Goal: Task Accomplishment & Management: Manage account settings

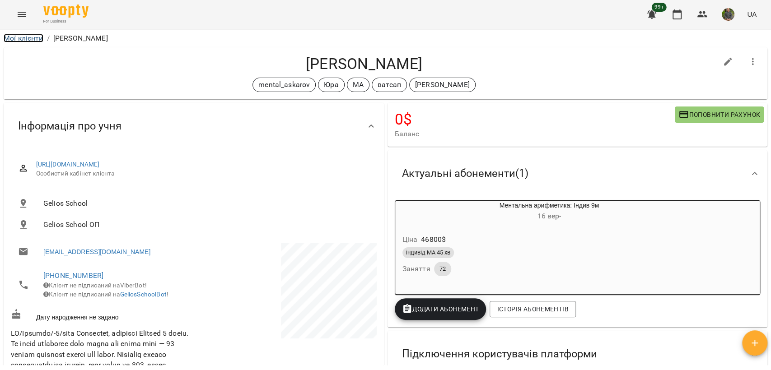
click at [18, 40] on link "Мої клієнти" at bounding box center [24, 38] width 40 height 9
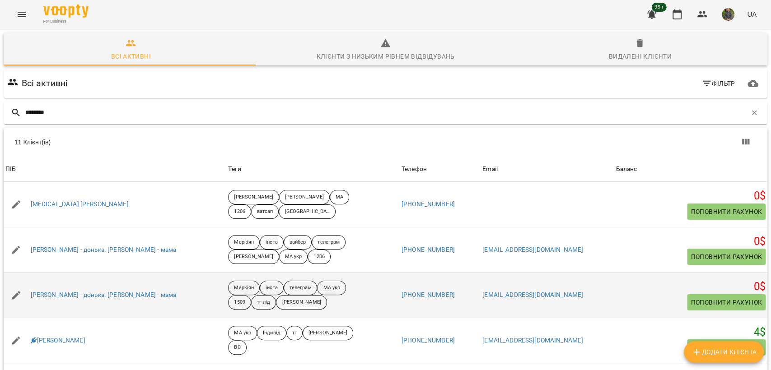
scroll to position [200, 0]
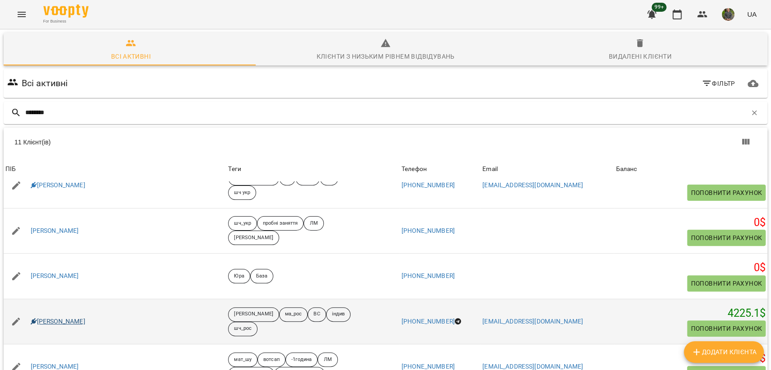
type input "********"
click at [51, 322] on link "[PERSON_NAME]" at bounding box center [58, 321] width 55 height 9
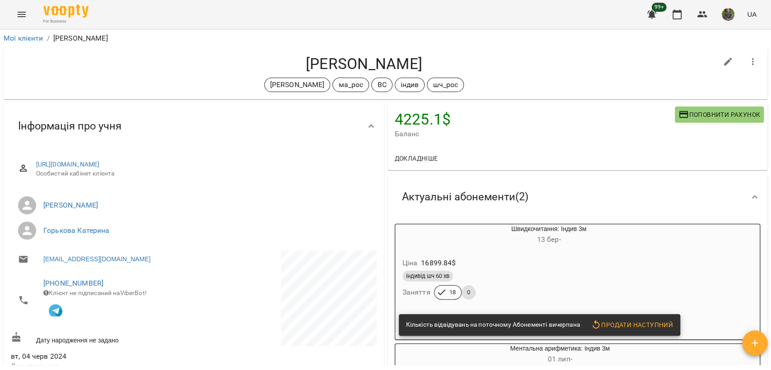
click at [519, 245] on h6 "[DATE] -" at bounding box center [548, 239] width 221 height 13
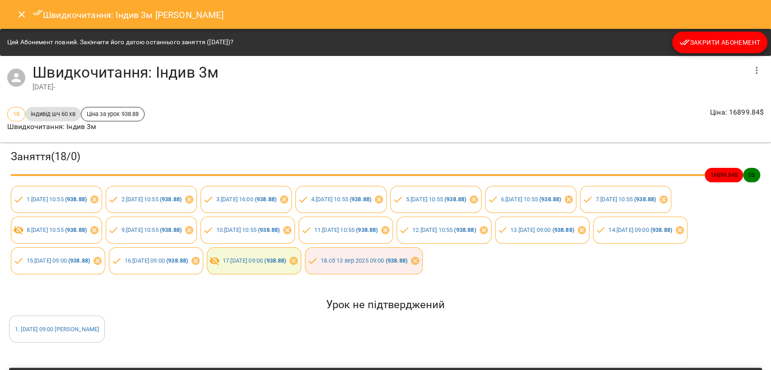
click at [735, 43] on span "Закрити Абонемент" at bounding box center [719, 42] width 81 height 11
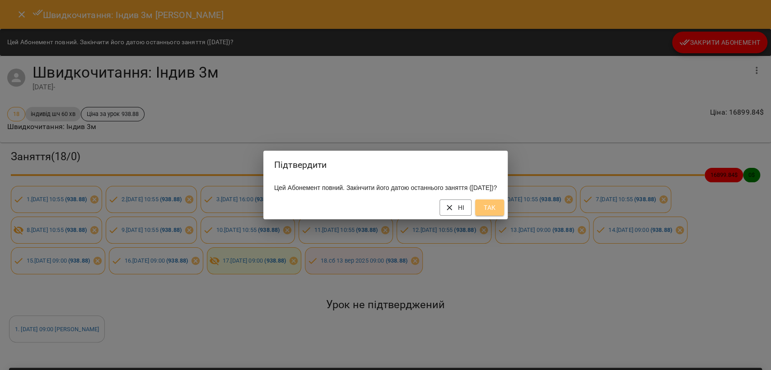
click at [493, 212] on button "Так" at bounding box center [489, 208] width 29 height 16
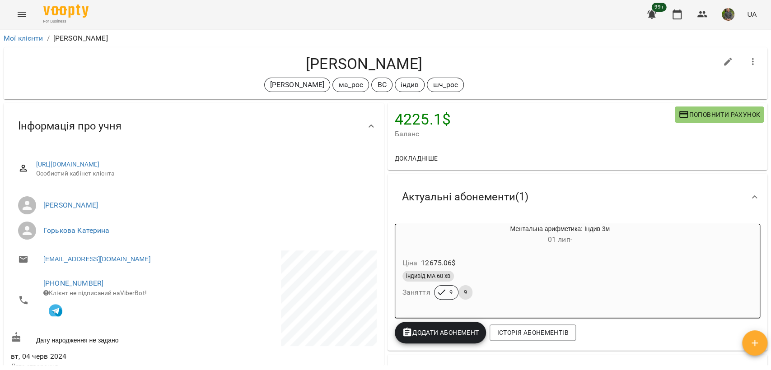
click at [559, 269] on div "Ціна 12675.06 $" at bounding box center [538, 263] width 275 height 16
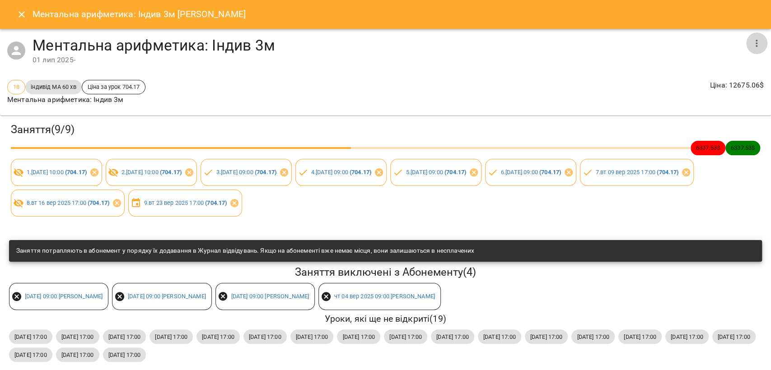
click at [751, 44] on icon "button" at bounding box center [756, 43] width 11 height 11
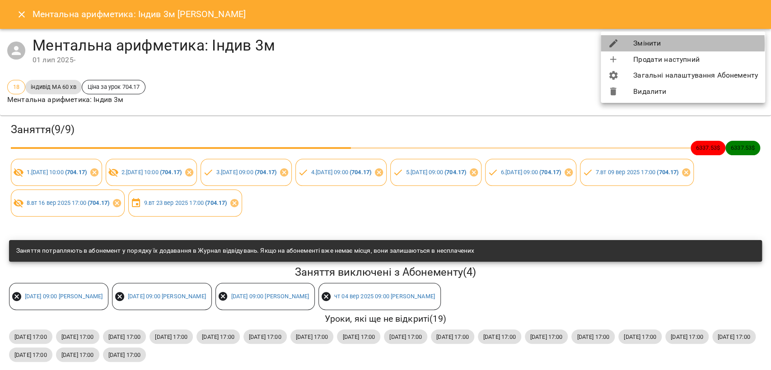
click at [647, 44] on li "Змінити" at bounding box center [683, 43] width 164 height 16
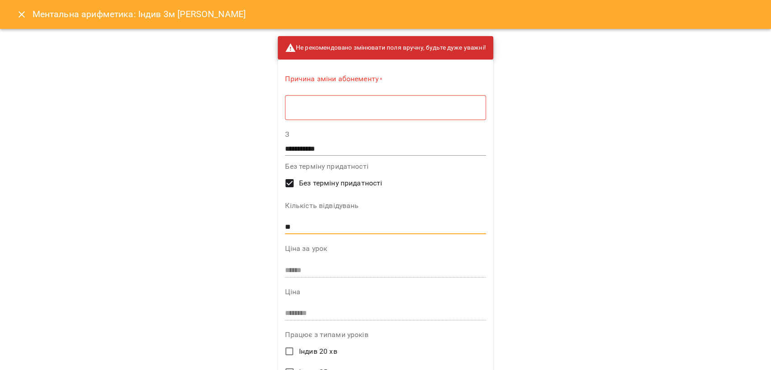
drag, startPoint x: 300, startPoint y: 225, endPoint x: 170, endPoint y: 228, distance: 130.5
click at [170, 228] on div "**********" at bounding box center [385, 185] width 771 height 370
type input "**"
click at [337, 107] on textarea at bounding box center [385, 107] width 188 height 9
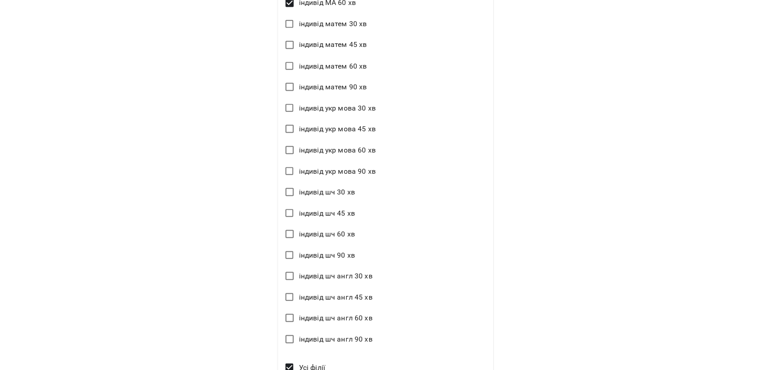
scroll to position [1188, 0]
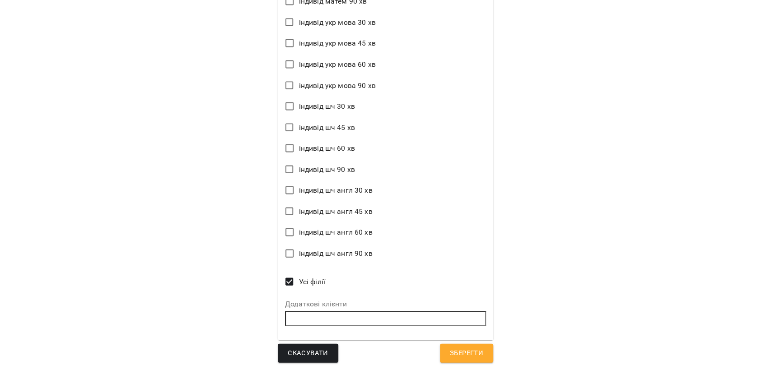
type textarea "*"
click at [470, 351] on span "Зберегти" at bounding box center [466, 354] width 33 height 12
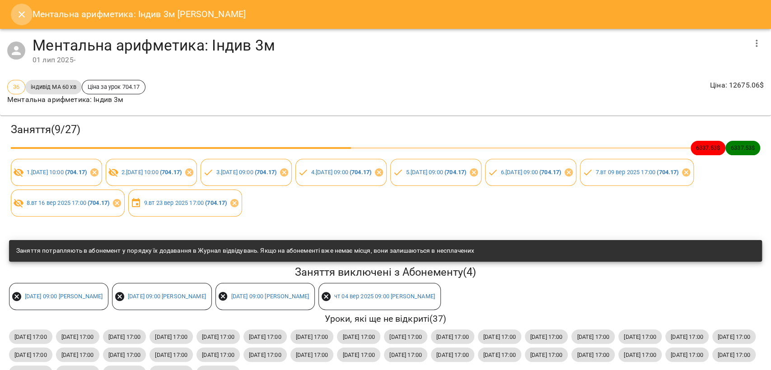
click at [19, 17] on icon "Close" at bounding box center [22, 14] width 6 height 6
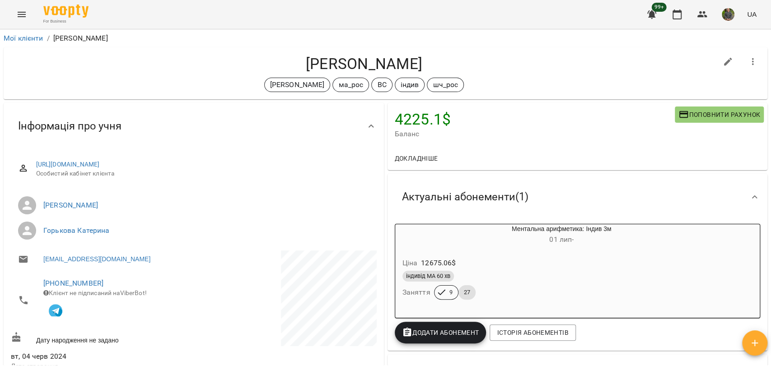
click at [433, 323] on button "Додати Абонемент" at bounding box center [441, 333] width 92 height 22
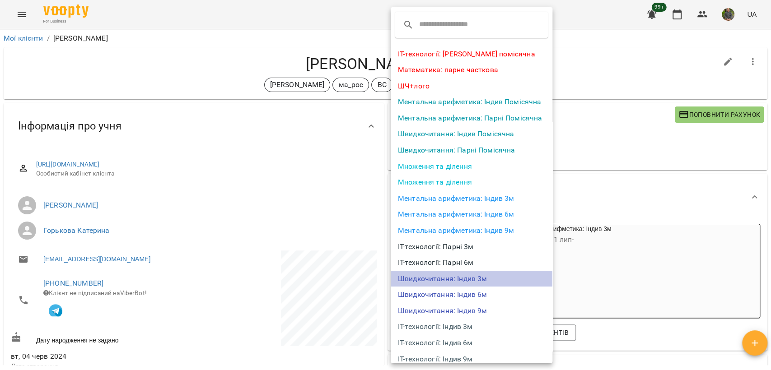
click at [471, 278] on li "Швидкочитання: Індив 3м" at bounding box center [472, 279] width 162 height 16
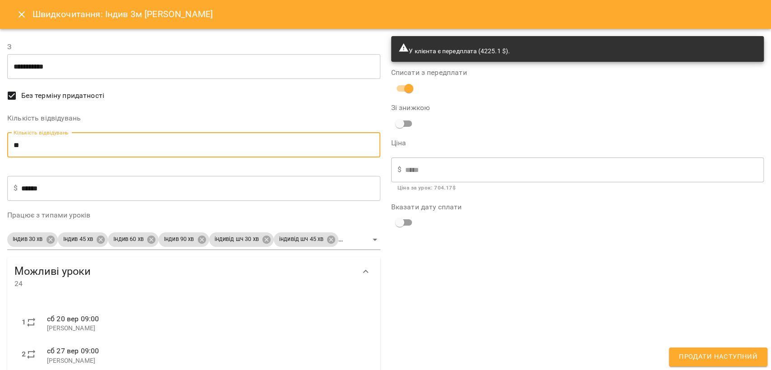
drag, startPoint x: 61, startPoint y: 155, endPoint x: 0, endPoint y: 147, distance: 61.9
type input "*"
type input "******"
type input "**"
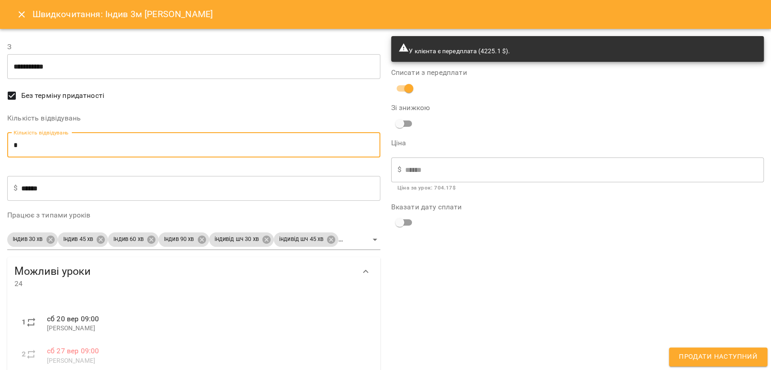
type input "********"
type input "**"
click at [53, 238] on body "For Business 99+ UA Мої клієнти / [PERSON_NAME] [PERSON_NAME] [PERSON_NAME] ма_…" at bounding box center [385, 200] width 771 height 400
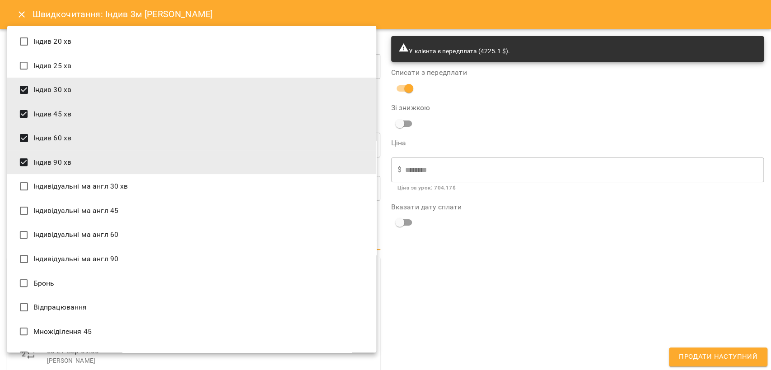
scroll to position [962, 0]
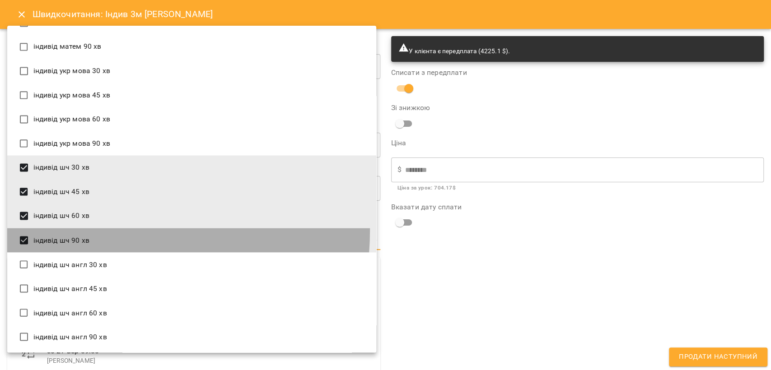
click at [59, 229] on li "індивід шч 90 хв" at bounding box center [191, 240] width 369 height 24
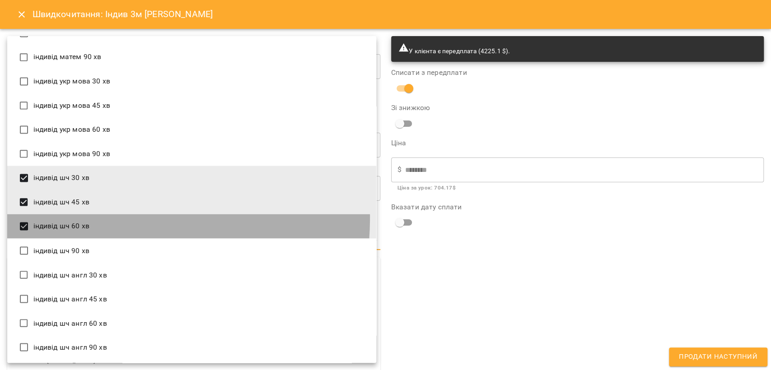
drag, startPoint x: 66, startPoint y: 218, endPoint x: 94, endPoint y: 179, distance: 47.5
click at [66, 217] on li "індивід шч 60 хв" at bounding box center [191, 226] width 369 height 24
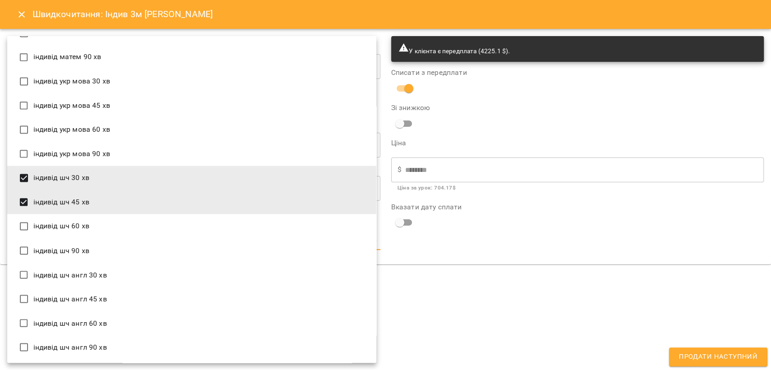
click at [96, 175] on li "індивід шч 30 хв" at bounding box center [191, 178] width 369 height 24
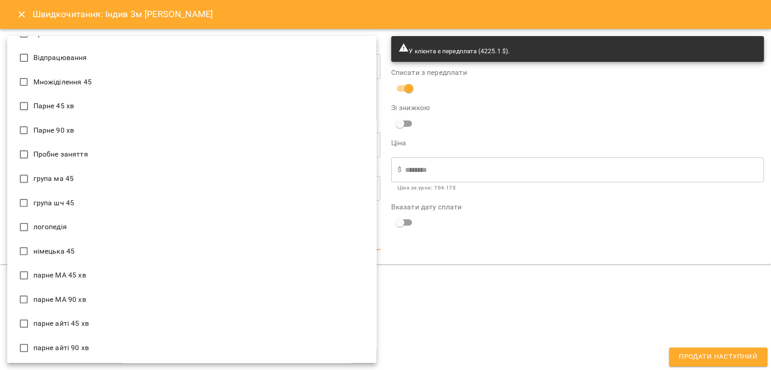
scroll to position [0, 0]
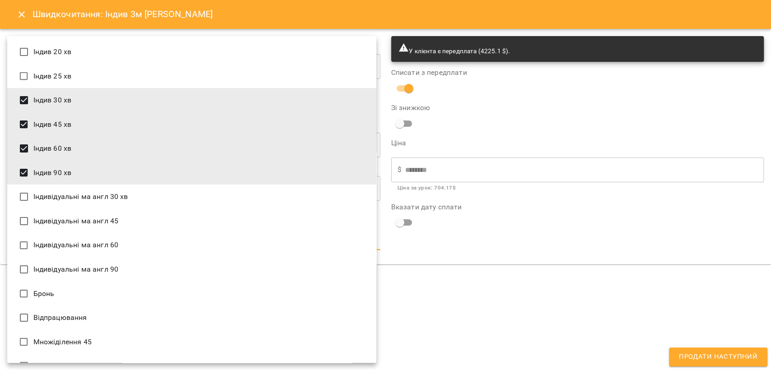
click at [99, 101] on li "Індив 30 хв" at bounding box center [191, 100] width 369 height 24
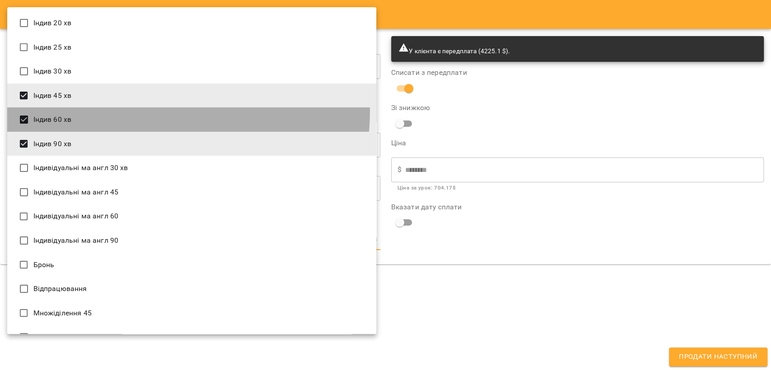
click at [87, 108] on li "Індив 60 хв" at bounding box center [191, 119] width 369 height 24
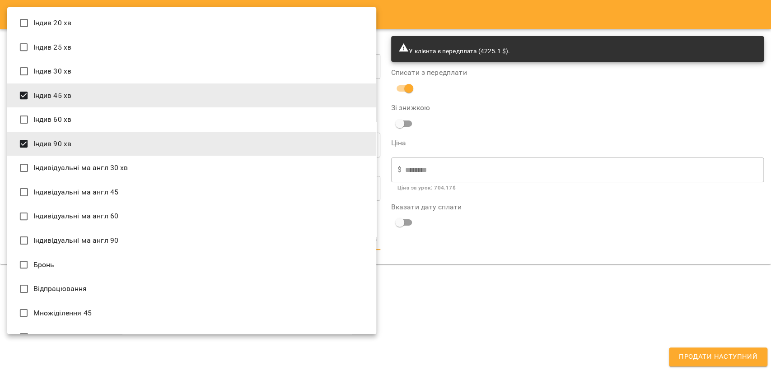
click at [78, 119] on li "Індив 60 хв" at bounding box center [191, 119] width 369 height 24
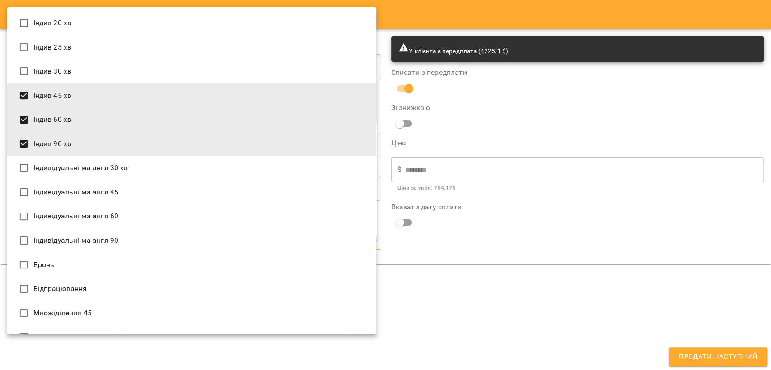
drag, startPoint x: 70, startPoint y: 149, endPoint x: 89, endPoint y: 126, distance: 29.1
click at [70, 148] on li "Індив 90 хв" at bounding box center [191, 144] width 369 height 24
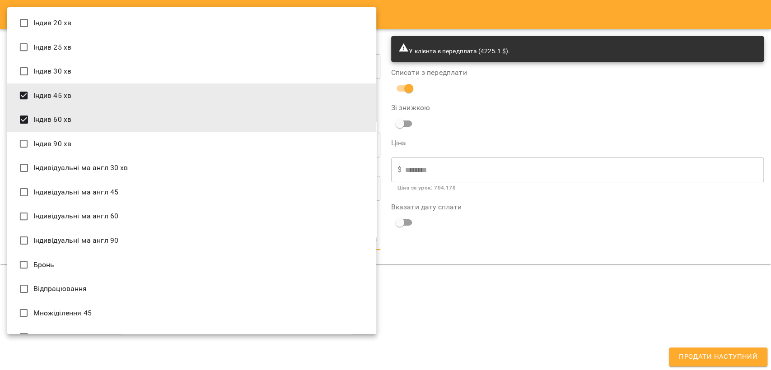
drag, startPoint x: 89, startPoint y: 126, endPoint x: 98, endPoint y: 116, distance: 13.1
click at [89, 126] on li "Індив 60 хв" at bounding box center [191, 119] width 369 height 24
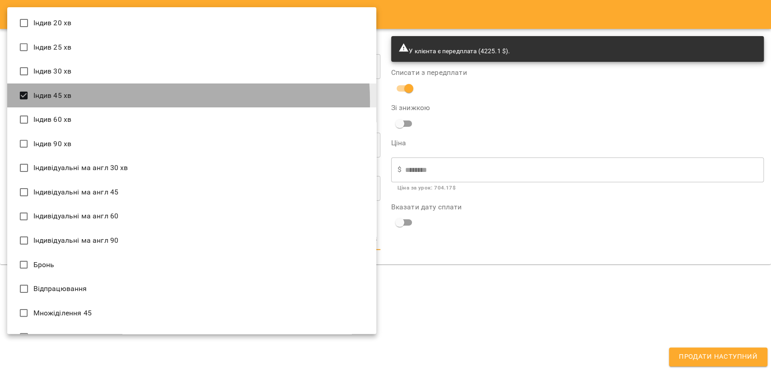
click at [104, 102] on li "Індив 45 хв" at bounding box center [191, 96] width 369 height 24
type input "**********"
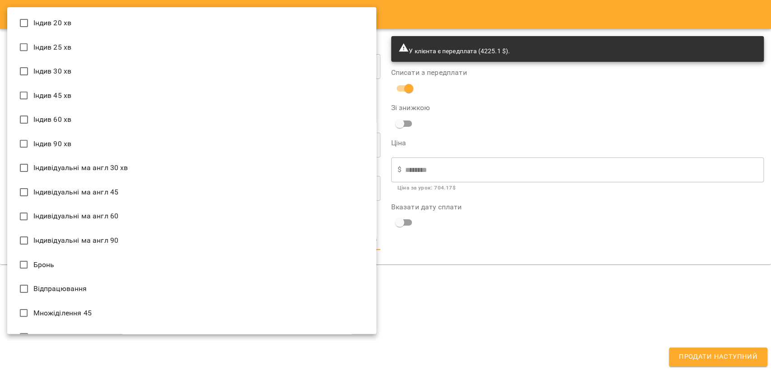
click at [616, 198] on div at bounding box center [385, 185] width 771 height 370
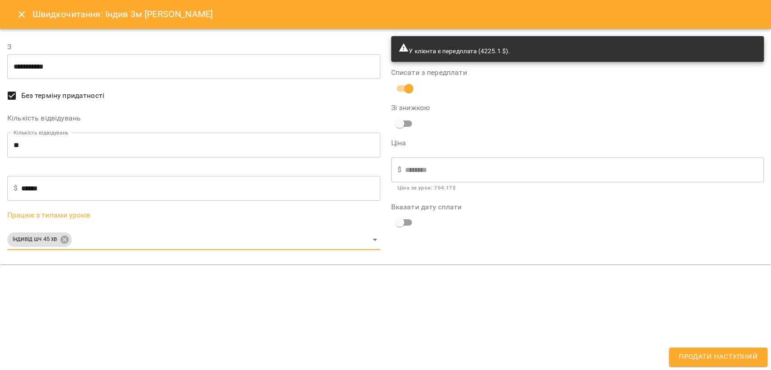
click at [692, 353] on button "Продати наступний" at bounding box center [718, 357] width 98 height 19
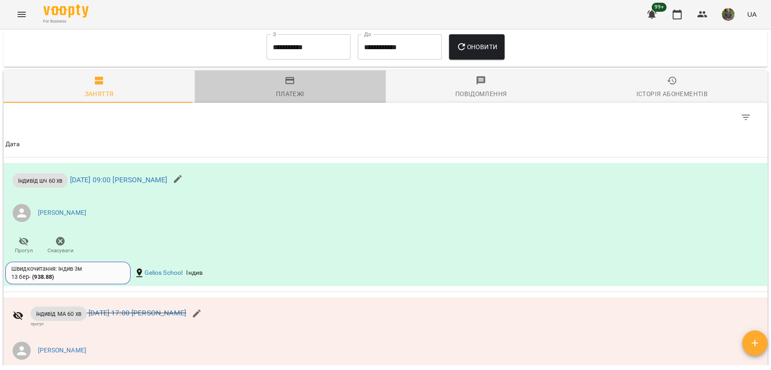
click at [295, 95] on div "Платежі" at bounding box center [290, 94] width 28 height 11
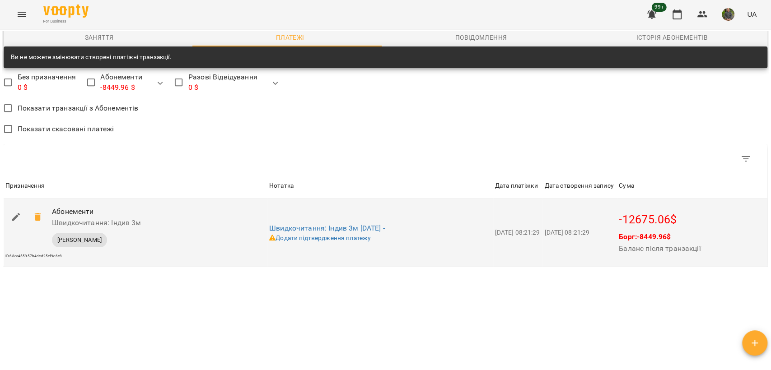
scroll to position [835, 0]
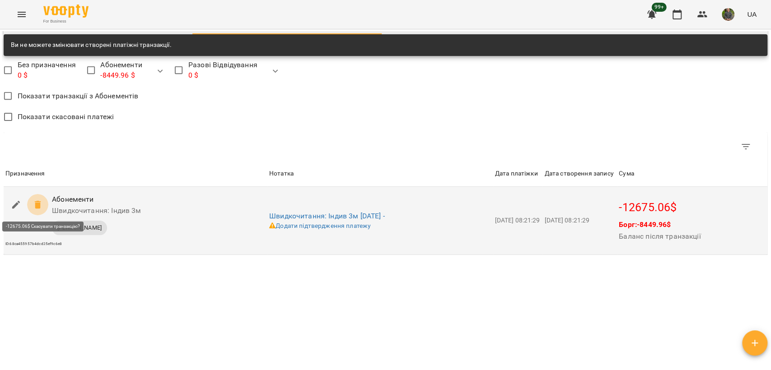
click at [38, 206] on icon at bounding box center [37, 205] width 6 height 8
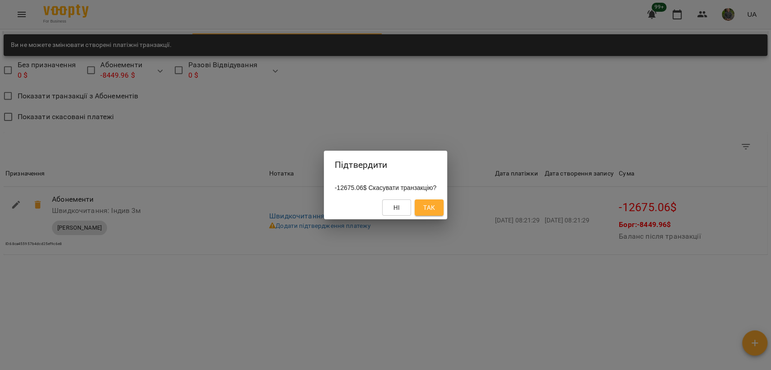
click at [110, 268] on div "Підтвердити -12675.06$ Скасувати транзакцію? Ні Так" at bounding box center [385, 185] width 771 height 370
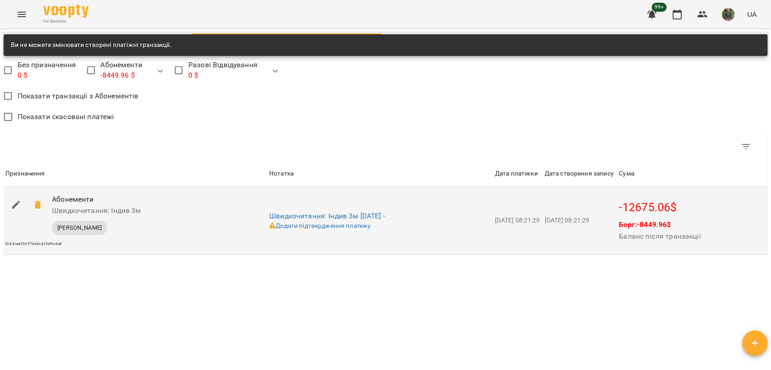
click at [12, 204] on icon "button" at bounding box center [16, 205] width 11 height 11
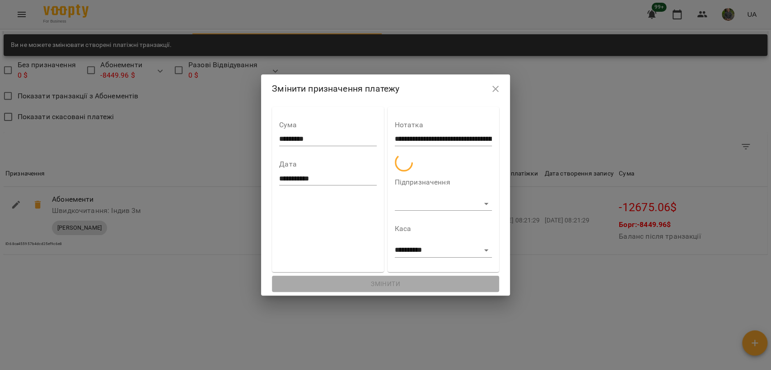
select select "**********"
select select "*********"
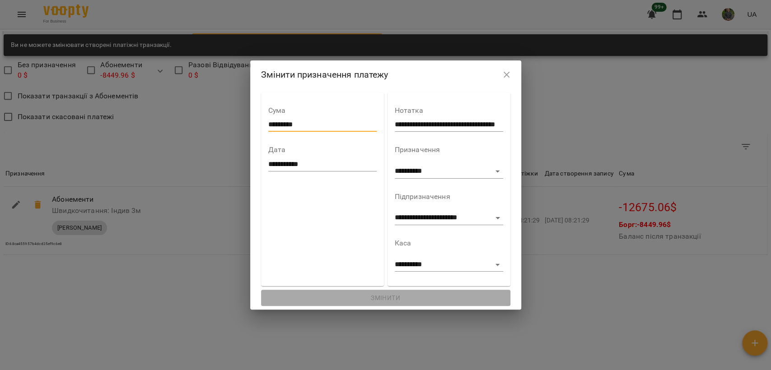
drag, startPoint x: 315, startPoint y: 123, endPoint x: 166, endPoint y: 128, distance: 149.1
click at [166, 128] on div "**********" at bounding box center [385, 185] width 771 height 370
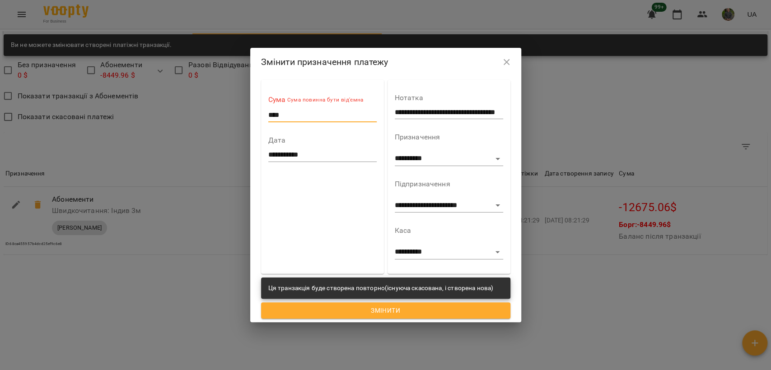
type input "****"
click at [434, 251] on select "**********" at bounding box center [449, 252] width 108 height 14
select select "****"
click at [395, 245] on select "**********" at bounding box center [449, 252] width 108 height 14
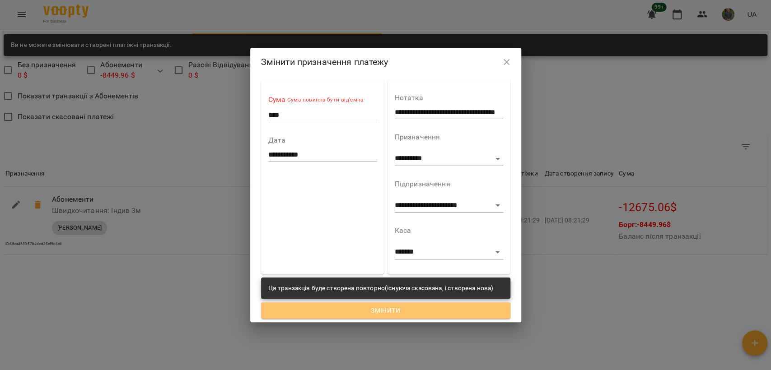
click at [399, 309] on span "Змінити" at bounding box center [385, 310] width 235 height 11
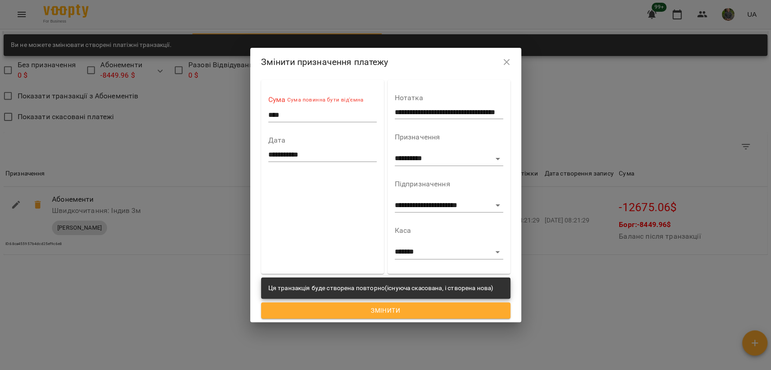
click at [398, 321] on div "**********" at bounding box center [385, 199] width 271 height 246
drag, startPoint x: 401, startPoint y: 316, endPoint x: 401, endPoint y: 308, distance: 8.6
click at [401, 315] on button "Змінити" at bounding box center [385, 311] width 249 height 16
click at [401, 307] on span "Змінити" at bounding box center [385, 310] width 235 height 11
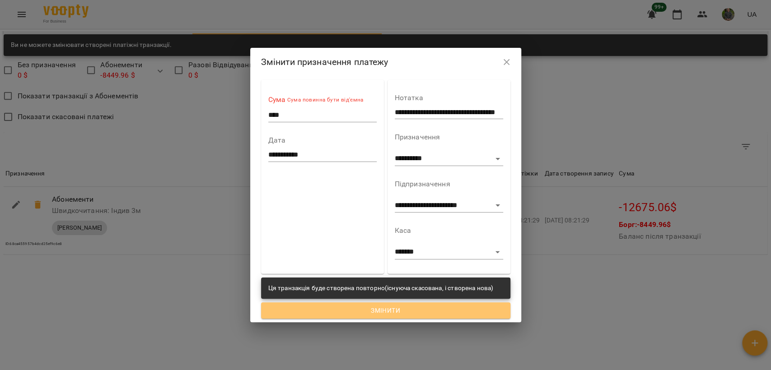
click at [401, 307] on span "Змінити" at bounding box center [385, 310] width 235 height 11
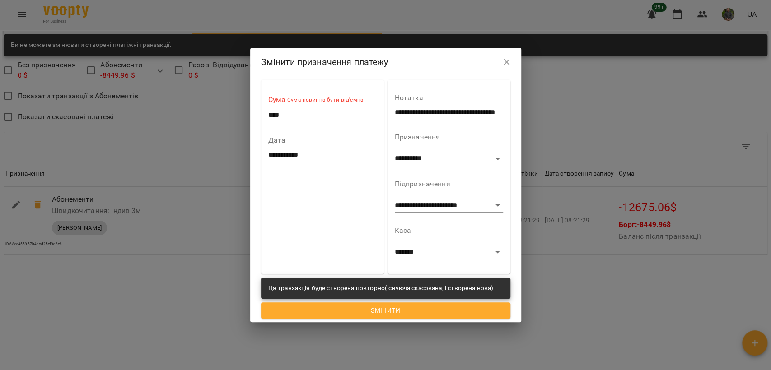
click at [512, 65] on button "button" at bounding box center [507, 62] width 22 height 22
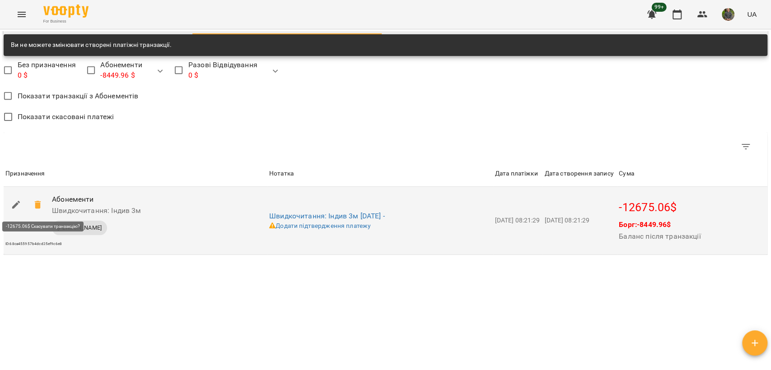
click at [29, 200] on span at bounding box center [38, 205] width 22 height 22
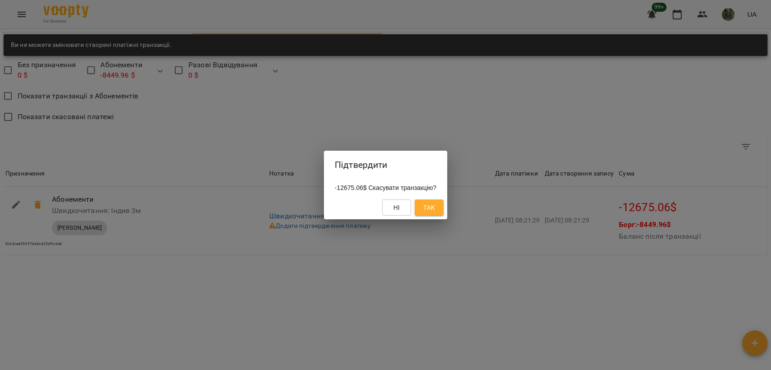
click at [426, 205] on button "Так" at bounding box center [429, 208] width 29 height 16
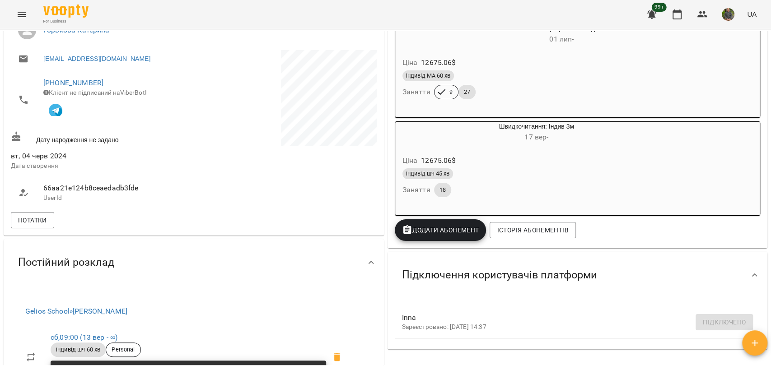
scroll to position [100, 0]
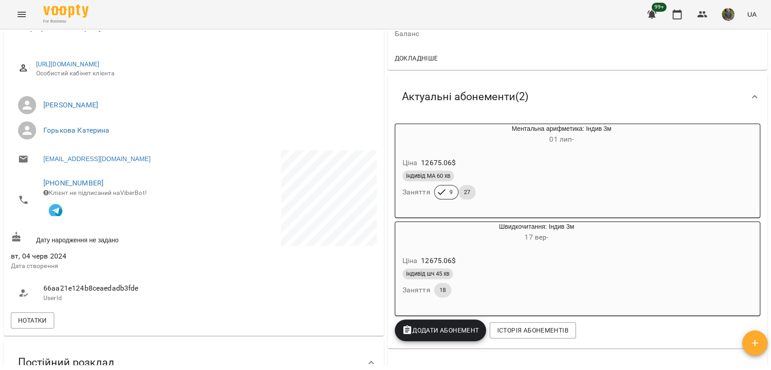
click at [655, 277] on div "Швидкочитання: Індив 3м [DATE][PERSON_NAME] 12675.06 $ індивід шч 45 хв Заняття…" at bounding box center [578, 269] width 366 height 94
click at [526, 281] on div "індивід шч 45 хв" at bounding box center [515, 274] width 228 height 14
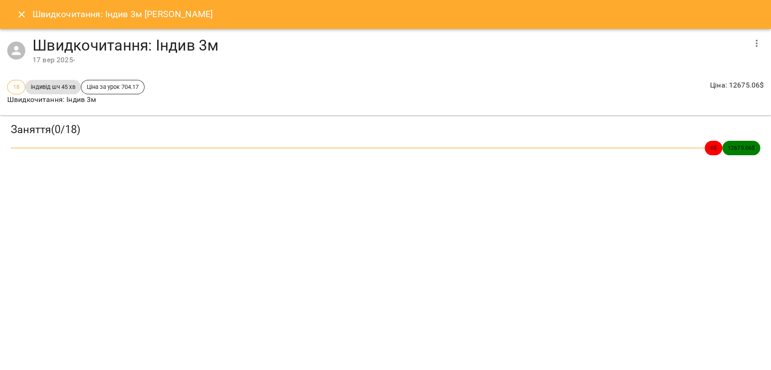
click at [759, 42] on icon "button" at bounding box center [756, 43] width 11 height 11
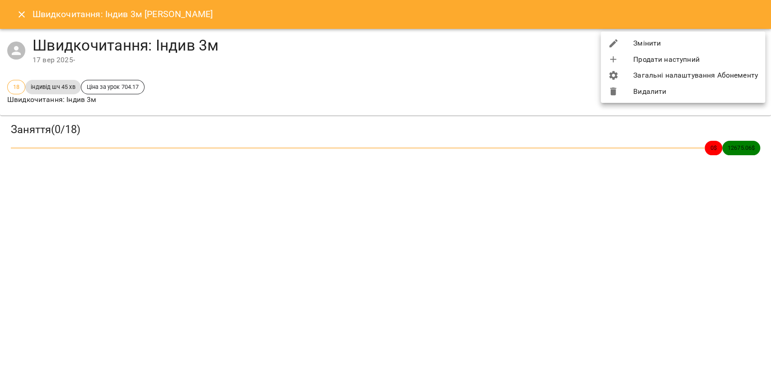
click at [715, 41] on li "Змінити" at bounding box center [683, 43] width 164 height 16
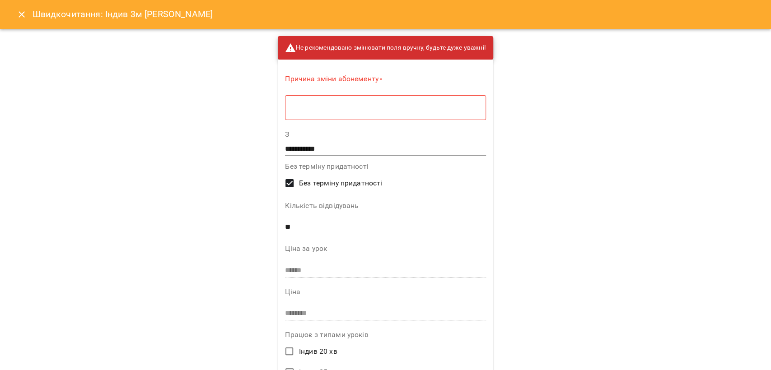
click at [354, 94] on div "Причина зміни абонементу * * ​" at bounding box center [385, 99] width 200 height 50
click at [354, 104] on textarea at bounding box center [385, 107] width 188 height 9
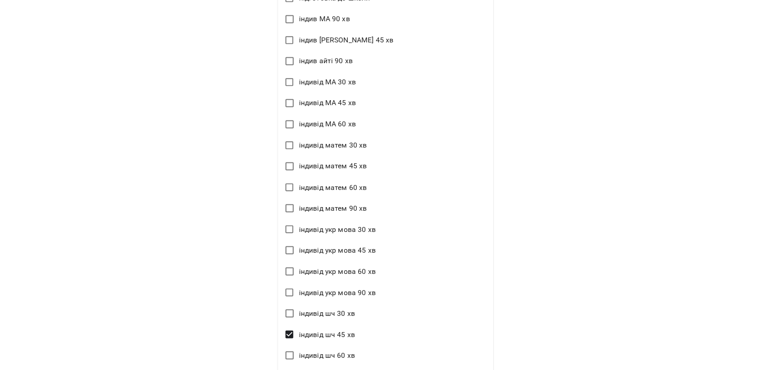
scroll to position [1104, 0]
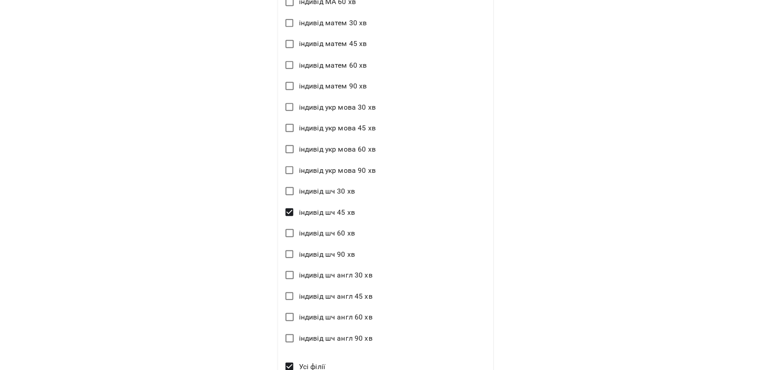
type textarea "*"
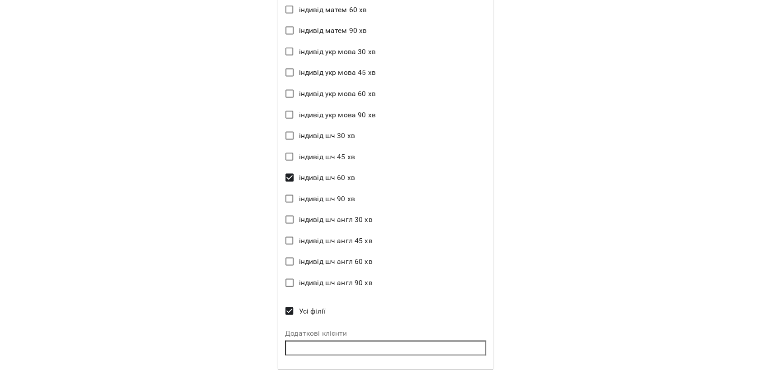
scroll to position [1188, 0]
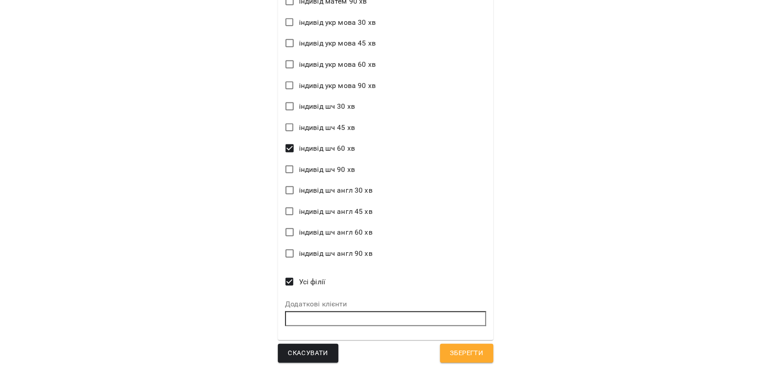
drag, startPoint x: 464, startPoint y: 361, endPoint x: 503, endPoint y: 45, distance: 319.0
click at [464, 360] on button "Зберегти" at bounding box center [466, 353] width 53 height 19
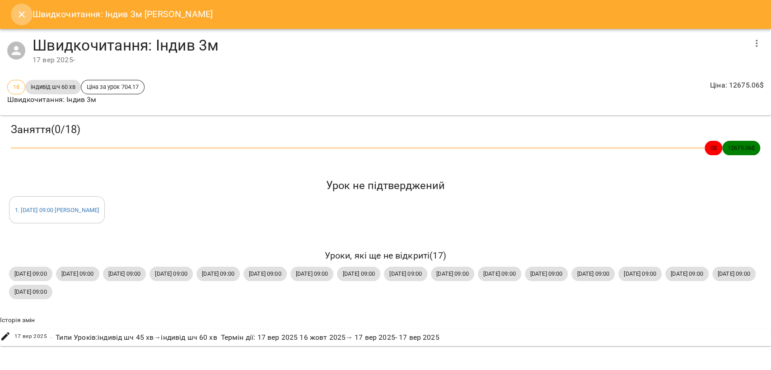
click at [26, 14] on button "Close" at bounding box center [22, 15] width 22 height 22
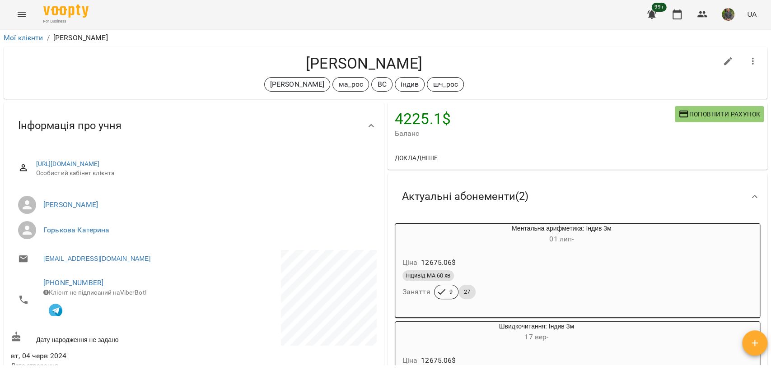
scroll to position [0, 0]
drag, startPoint x: 14, startPoint y: 42, endPoint x: 14, endPoint y: 37, distance: 4.6
click at [13, 42] on li "Мої клієнти" at bounding box center [24, 38] width 40 height 11
click at [14, 37] on link "Мої клієнти" at bounding box center [24, 38] width 40 height 9
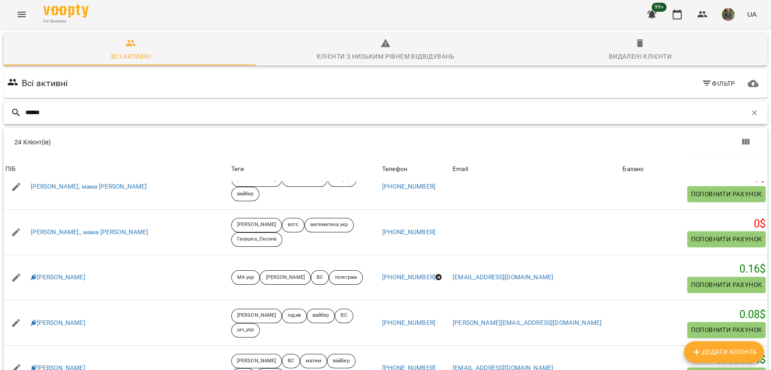
scroll to position [853, 0]
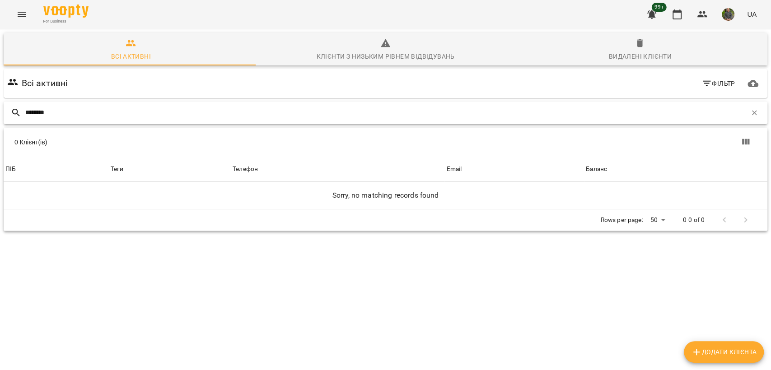
drag, startPoint x: 14, startPoint y: 114, endPoint x: 0, endPoint y: 116, distance: 14.6
click at [0, 116] on div "Всі активні Клієнти з низьким рівнем відвідувань Видалені клієнти Всі активні Ф…" at bounding box center [385, 164] width 774 height 272
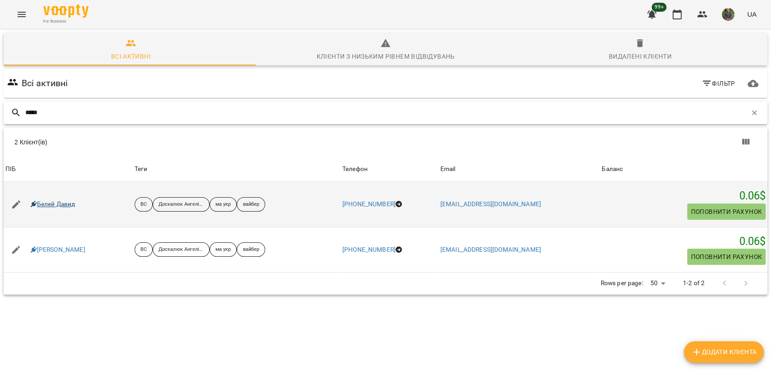
type input "*****"
click at [51, 203] on link "Белей Давид" at bounding box center [53, 204] width 45 height 9
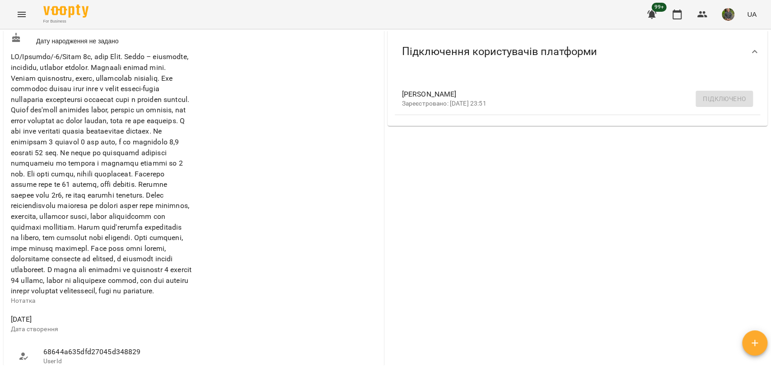
scroll to position [351, 0]
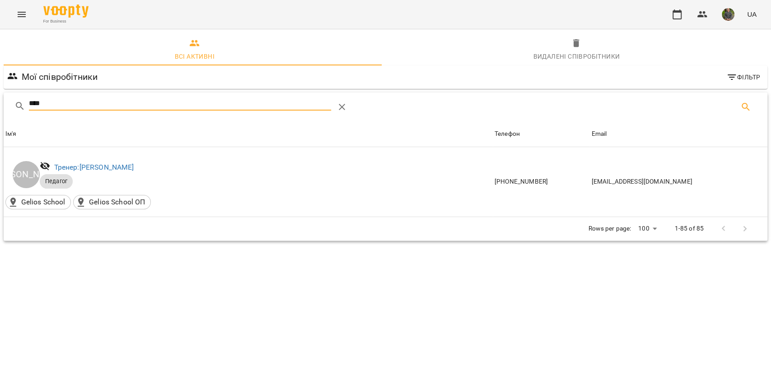
click at [23, 6] on button "Menu" at bounding box center [22, 15] width 22 height 22
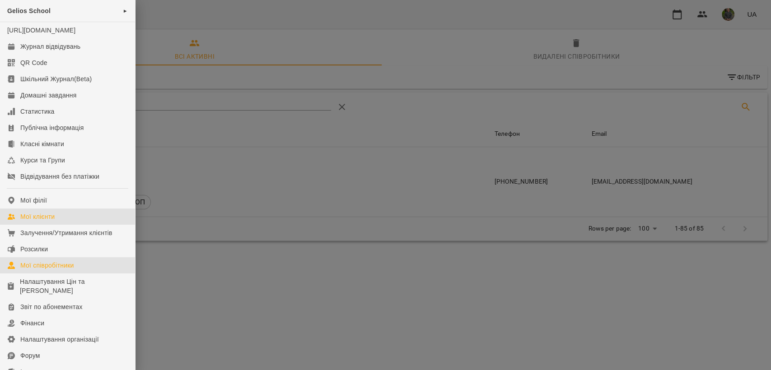
click at [61, 222] on link "Мої клієнти" at bounding box center [67, 217] width 135 height 16
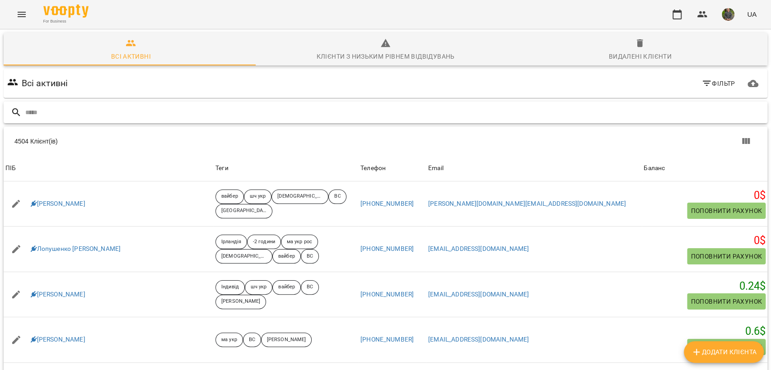
type input "*"
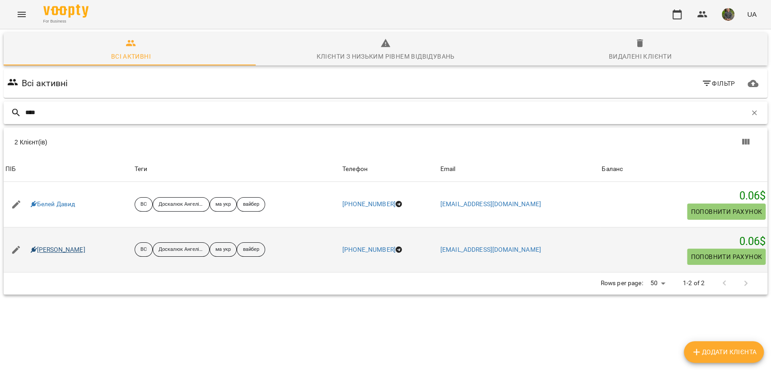
type input "****"
click at [49, 248] on link "Белей Емілі" at bounding box center [58, 250] width 55 height 9
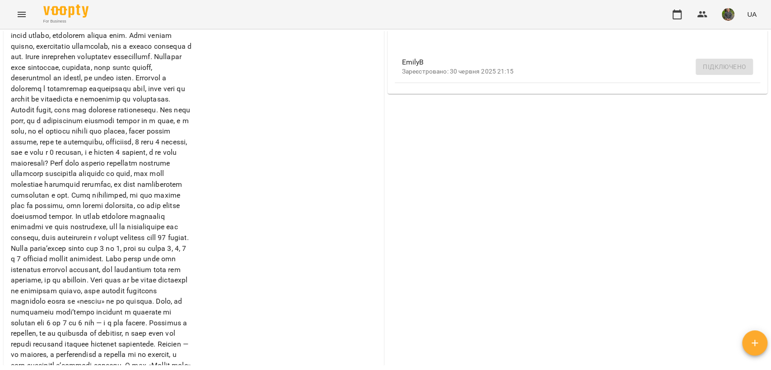
scroll to position [179, 0]
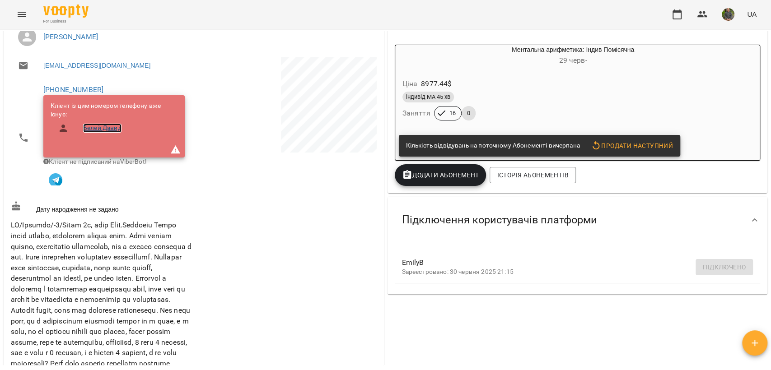
click at [93, 126] on link "Белей Давид" at bounding box center [102, 128] width 38 height 9
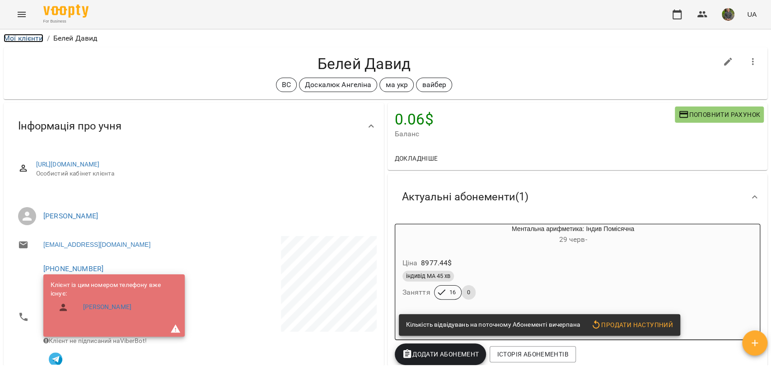
click at [11, 39] on link "Мої клієнти" at bounding box center [24, 38] width 40 height 9
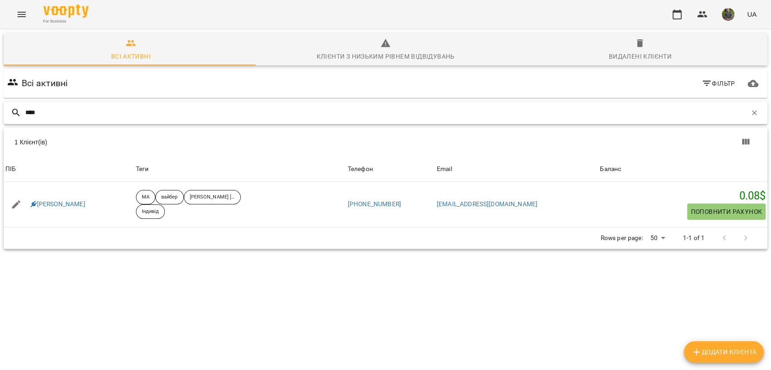
drag, startPoint x: 103, startPoint y: 109, endPoint x: 6, endPoint y: 124, distance: 98.3
click at [6, 124] on div "****" at bounding box center [385, 113] width 767 height 26
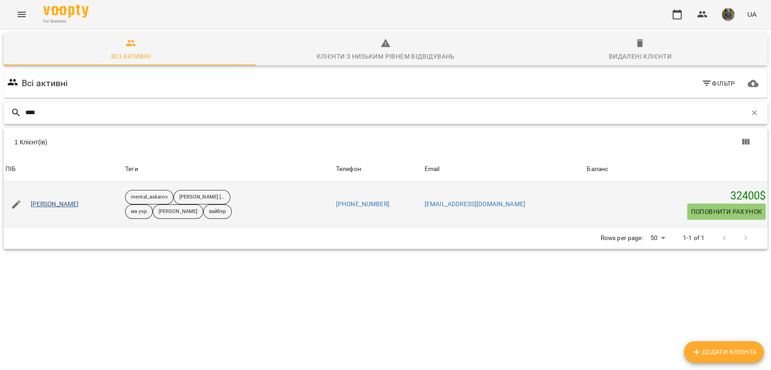
type input "****"
click at [54, 201] on link "Марія Бесага" at bounding box center [55, 204] width 48 height 9
